Goal: Task Accomplishment & Management: Use online tool/utility

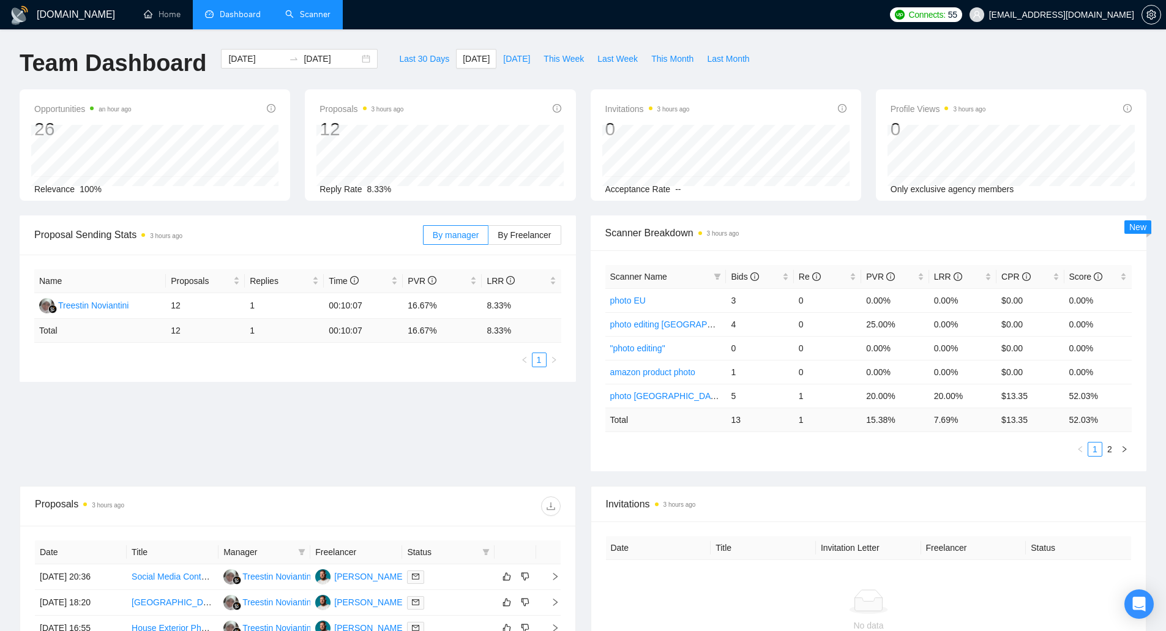
click at [322, 16] on link "Scanner" at bounding box center [307, 14] width 45 height 10
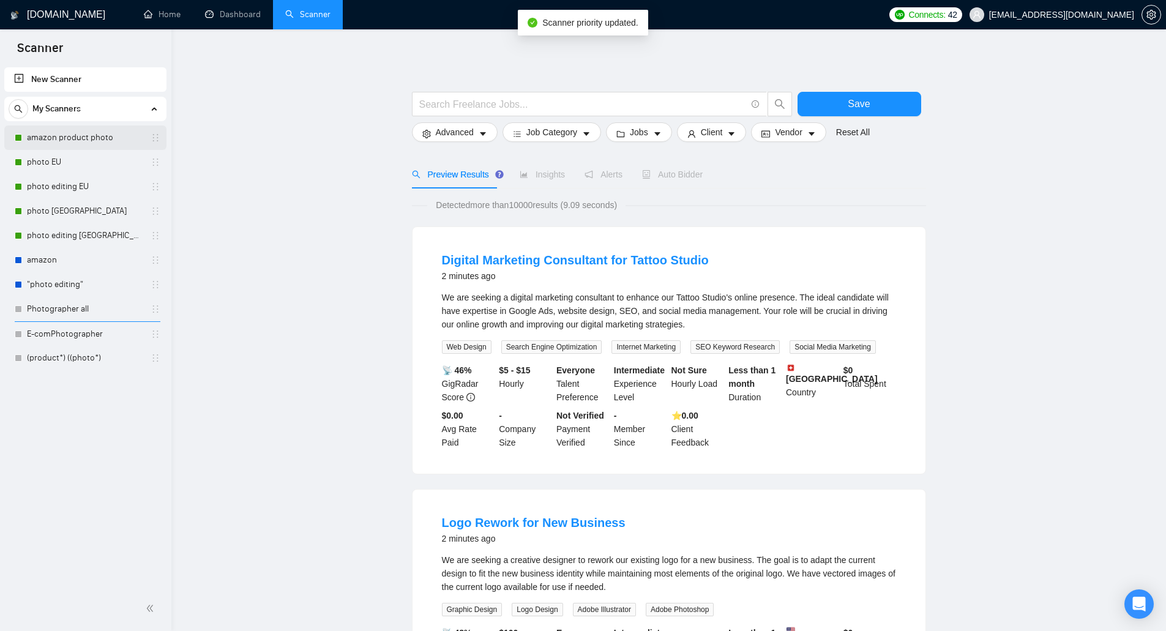
click at [116, 136] on link "amazon product photo" at bounding box center [85, 137] width 116 height 24
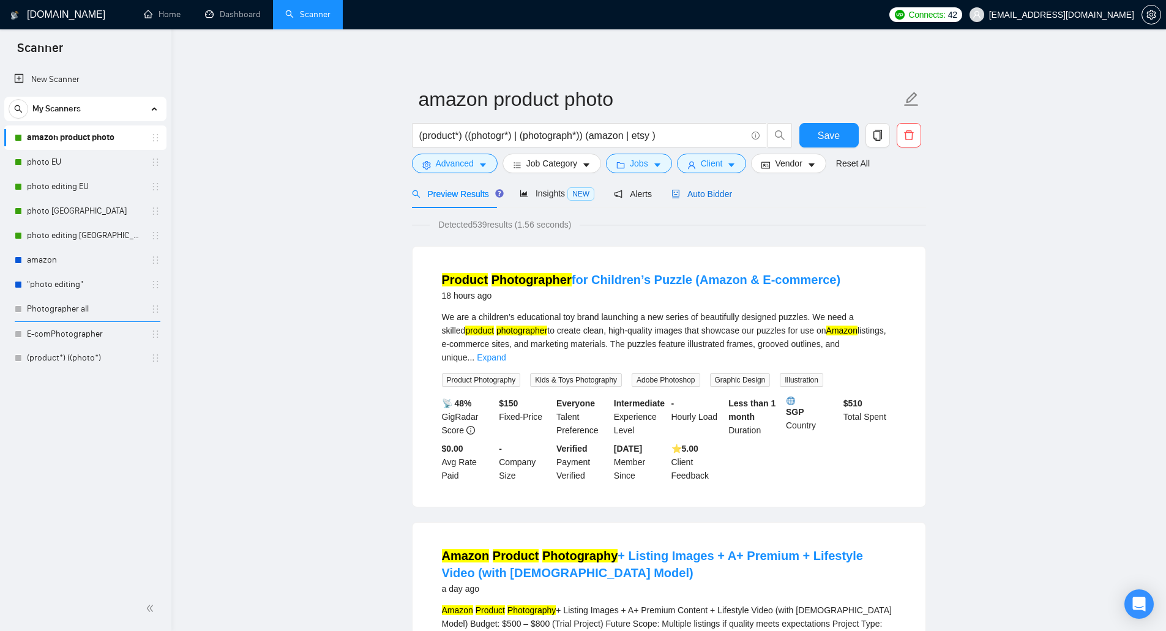
click at [709, 196] on span "Auto Bidder" at bounding box center [701, 194] width 61 height 10
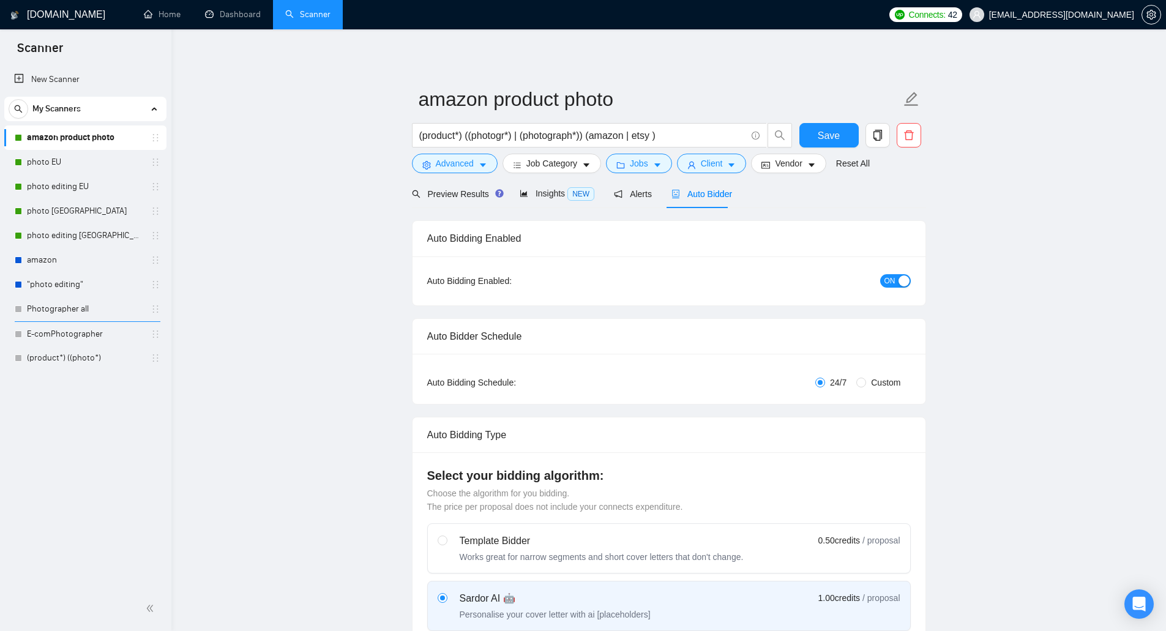
click at [892, 281] on span "ON" at bounding box center [889, 280] width 11 height 13
click at [827, 136] on span "Save" at bounding box center [829, 135] width 22 height 15
click at [88, 157] on link "photo EU" at bounding box center [85, 162] width 116 height 24
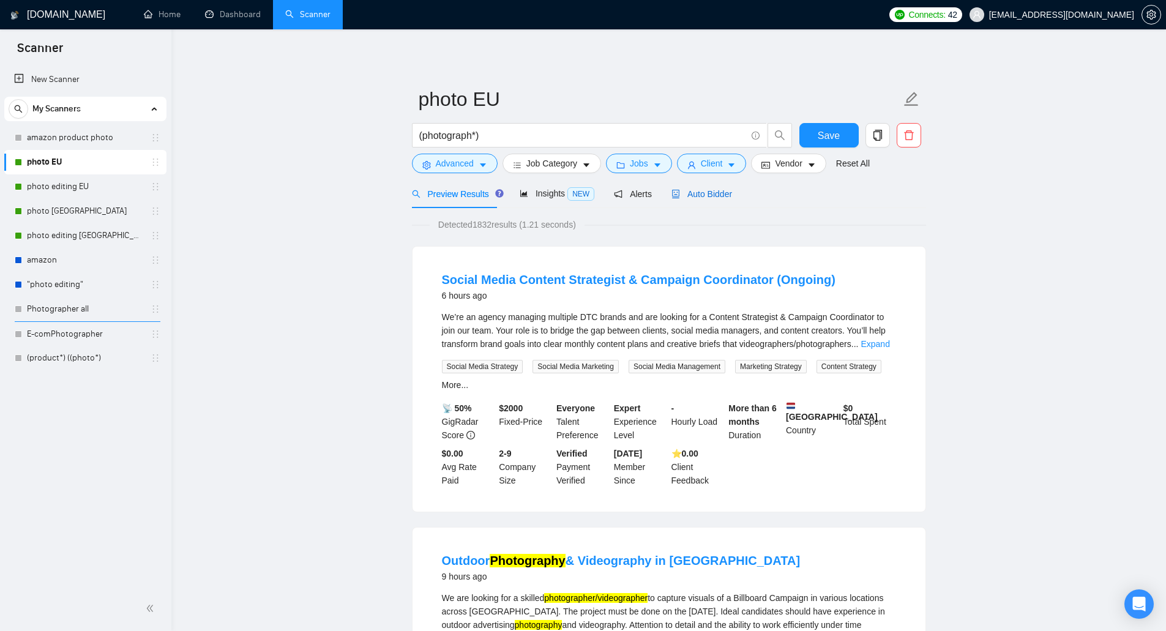
click at [721, 198] on span "Auto Bidder" at bounding box center [701, 194] width 61 height 10
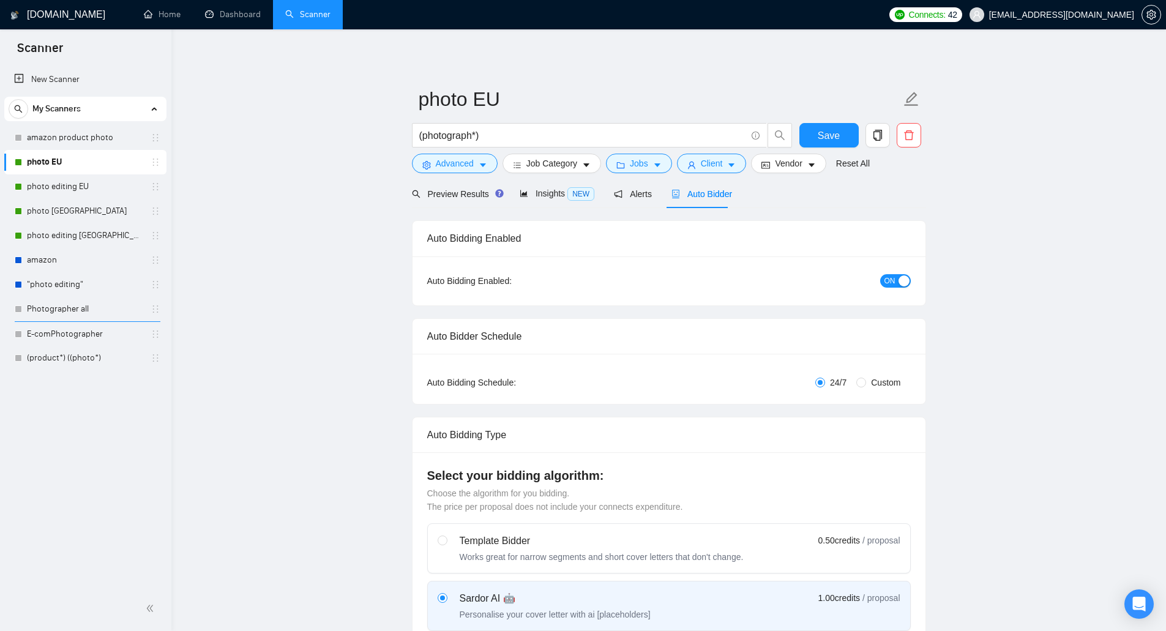
checkbox input "true"
click at [893, 280] on span "ON" at bounding box center [889, 280] width 11 height 13
click at [836, 138] on span "Save" at bounding box center [829, 135] width 22 height 15
checkbox input "true"
click at [81, 187] on link "photo editing EU" at bounding box center [85, 186] width 116 height 24
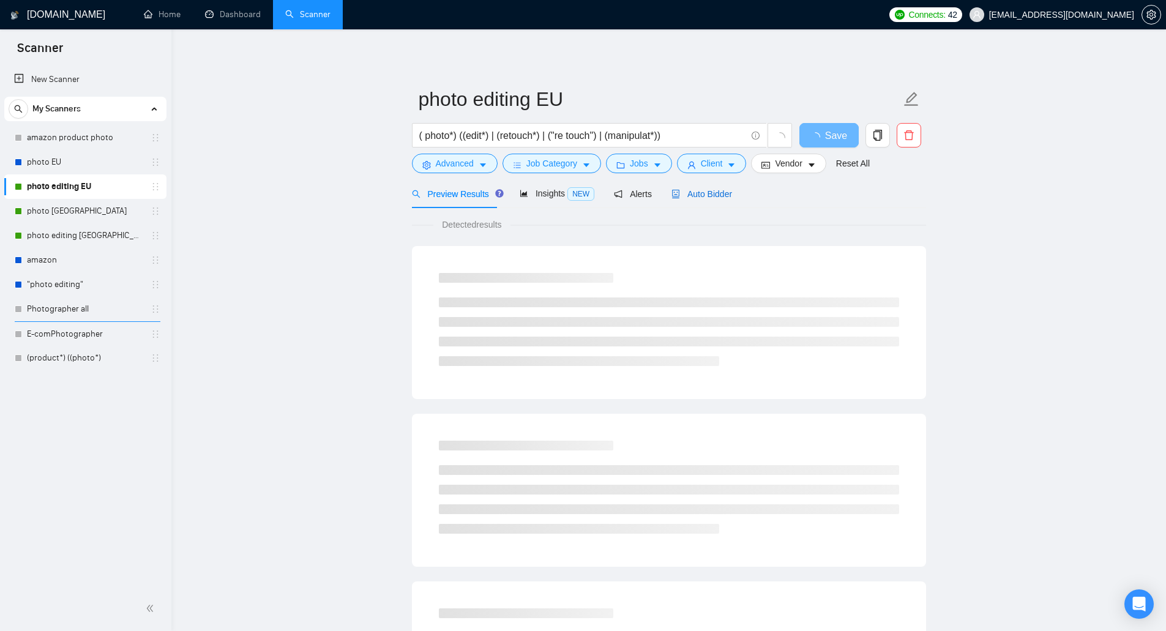
click at [695, 196] on span "Auto Bidder" at bounding box center [701, 194] width 61 height 10
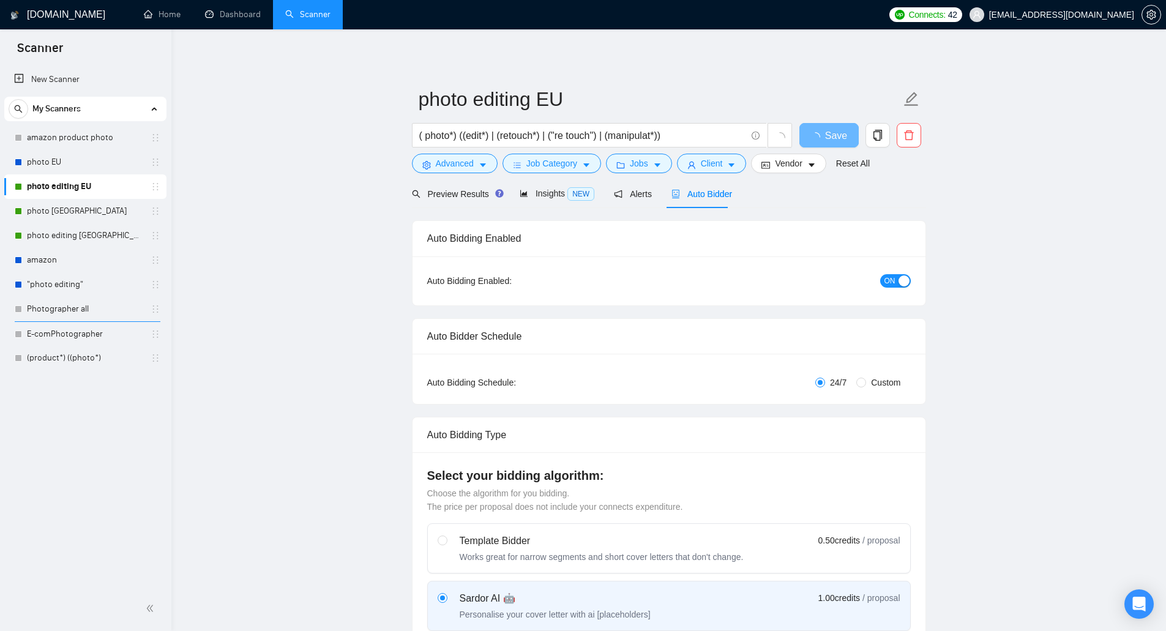
click at [886, 281] on span "ON" at bounding box center [889, 280] width 11 height 13
click at [841, 134] on button "Save" at bounding box center [828, 135] width 59 height 24
click at [99, 207] on link "photo [GEOGRAPHIC_DATA]" at bounding box center [85, 211] width 116 height 24
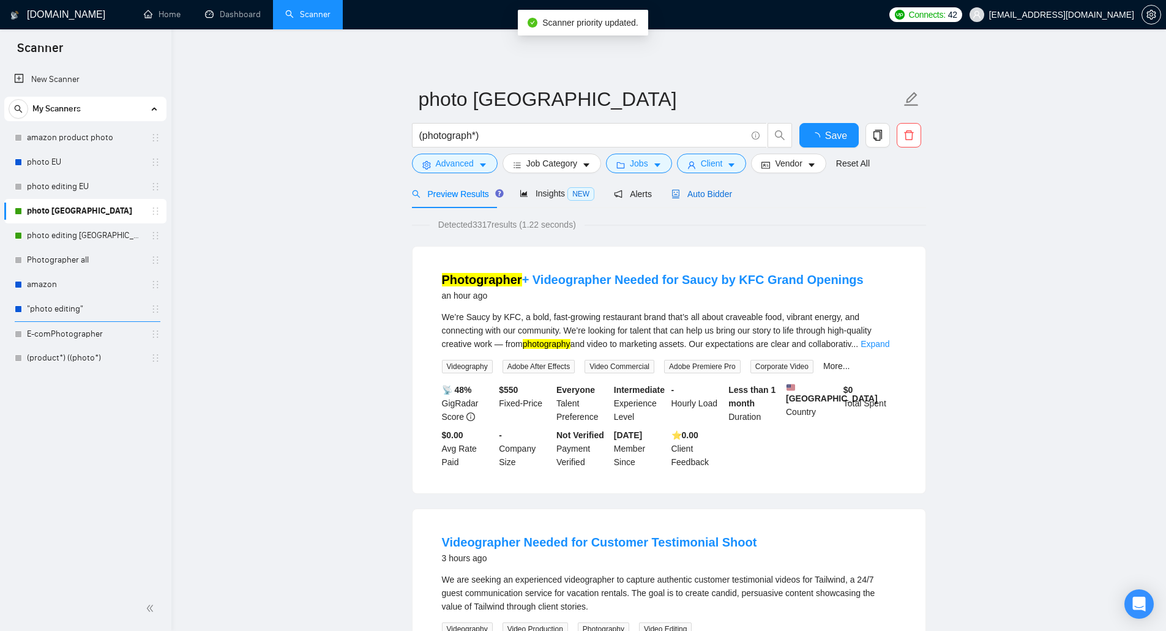
click at [701, 194] on span "Auto Bidder" at bounding box center [701, 194] width 61 height 10
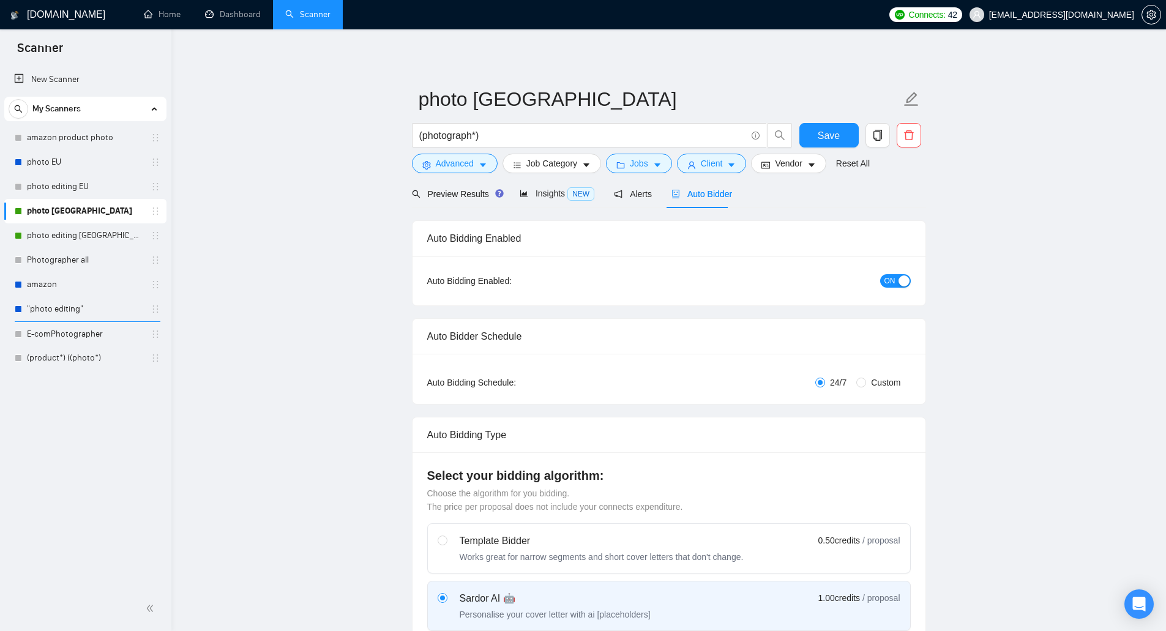
checkbox input "true"
click at [887, 277] on span "ON" at bounding box center [889, 280] width 11 height 13
click at [835, 135] on span "Save" at bounding box center [829, 135] width 22 height 15
checkbox input "true"
click at [96, 230] on link "photo editing [GEOGRAPHIC_DATA]" at bounding box center [85, 235] width 116 height 24
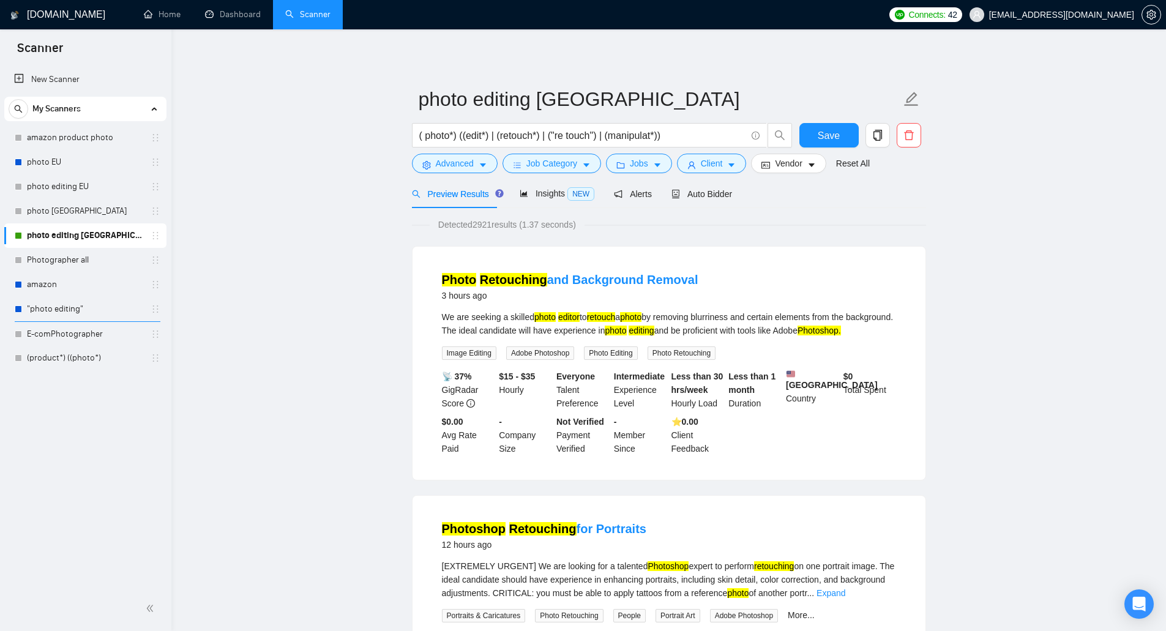
click at [736, 196] on div "Preview Results Insights NEW Alerts Auto Bidder" at bounding box center [669, 193] width 514 height 29
click at [708, 192] on span "Auto Bidder" at bounding box center [701, 194] width 61 height 10
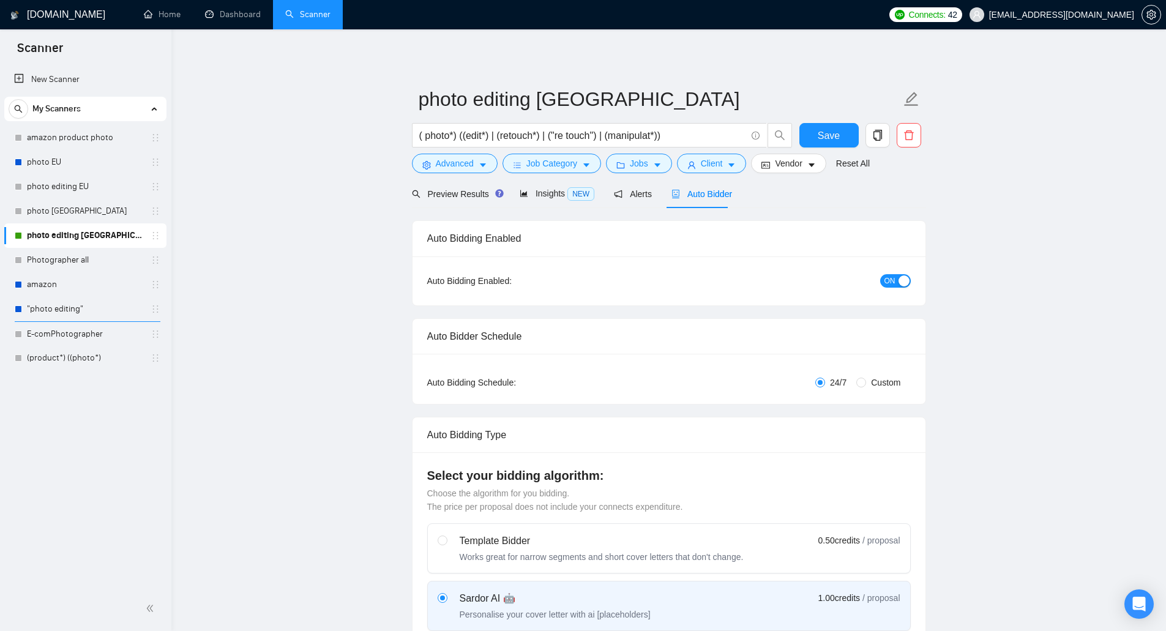
checkbox input "true"
click at [896, 281] on button "ON" at bounding box center [895, 280] width 31 height 13
click at [826, 138] on span "Save" at bounding box center [829, 135] width 22 height 15
checkbox input "true"
